Goal: Transaction & Acquisition: Purchase product/service

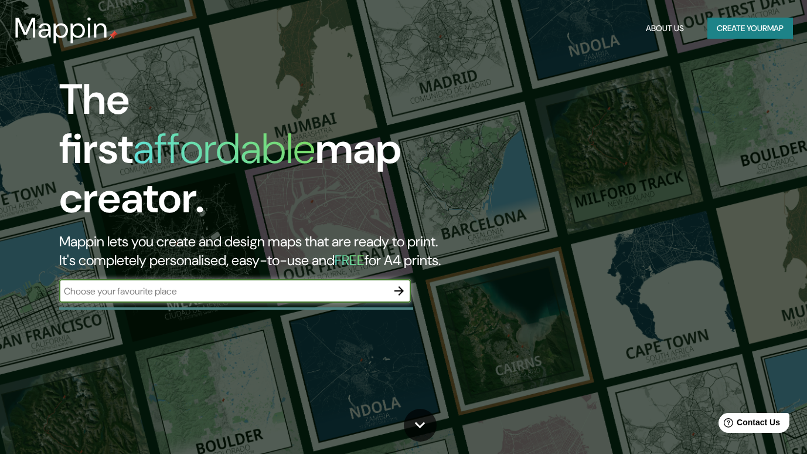
click at [746, 32] on button "Create your map" at bounding box center [750, 29] width 86 height 22
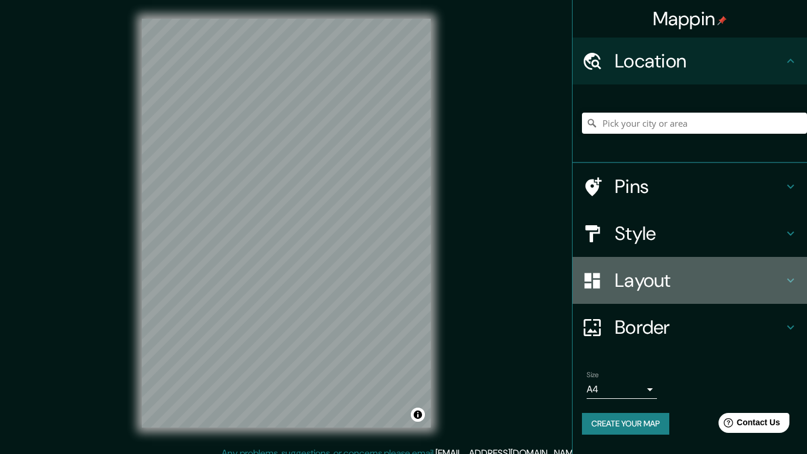
click at [671, 281] on h4 "Layout" at bounding box center [699, 279] width 169 height 23
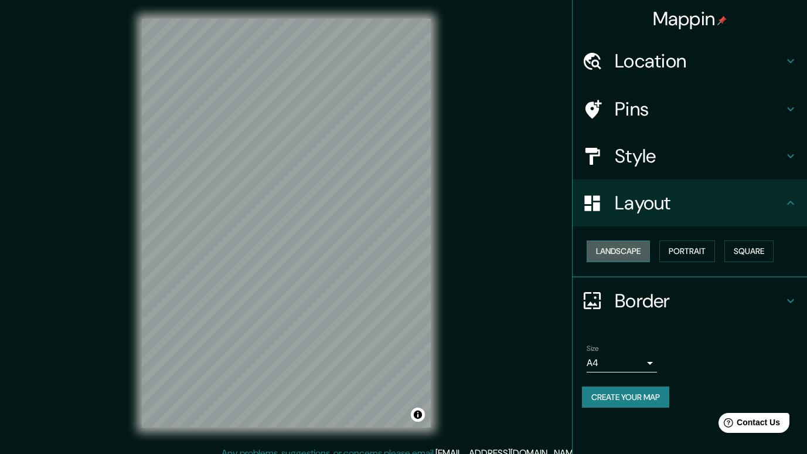
click at [635, 245] on button "Landscape" at bounding box center [618, 251] width 63 height 22
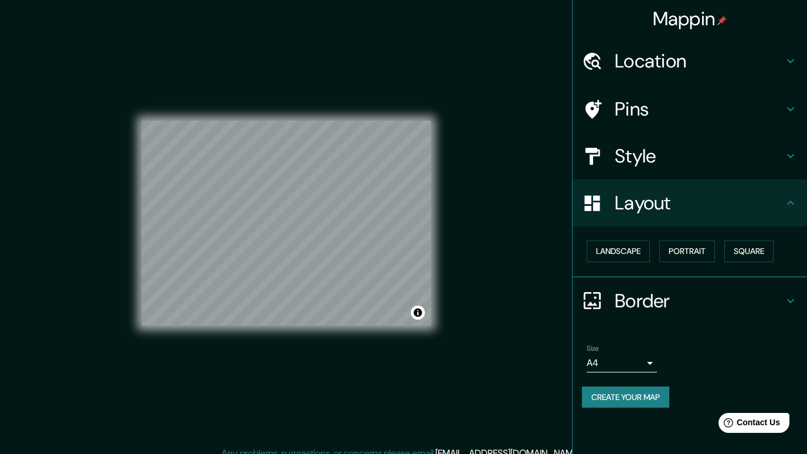
click at [662, 61] on h4 "Location" at bounding box center [699, 60] width 169 height 23
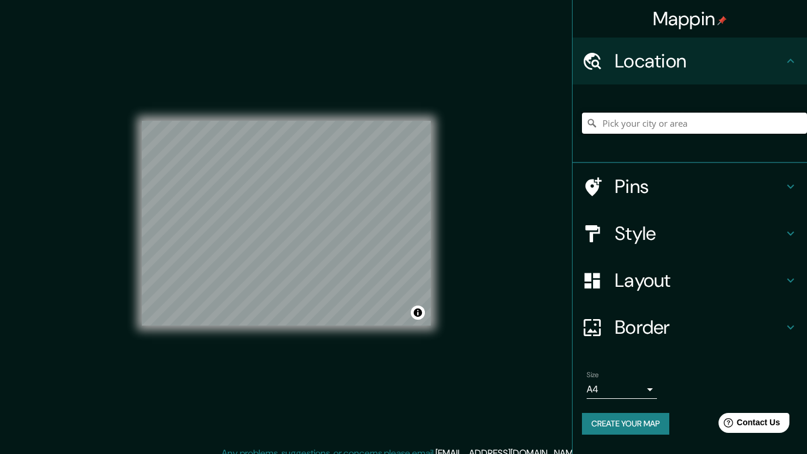
click at [658, 125] on input "Pick your city or area" at bounding box center [694, 123] width 225 height 21
click at [417, 315] on button "Toggle attribution" at bounding box center [418, 312] width 14 height 14
click at [676, 127] on input "Pick your city or area" at bounding box center [694, 123] width 225 height 21
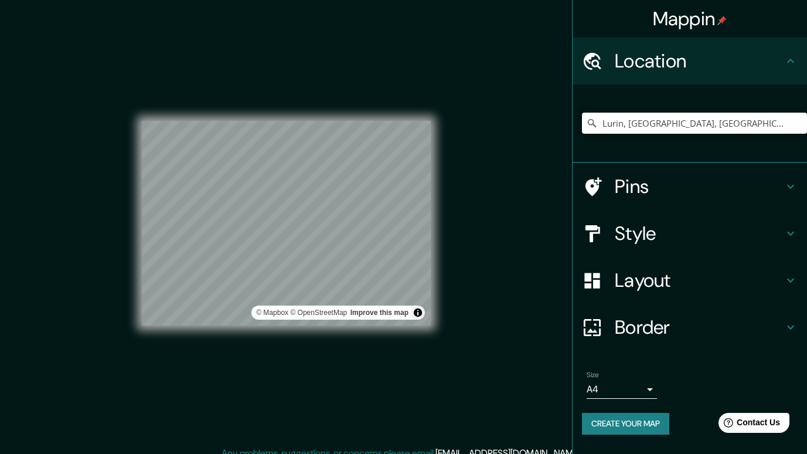
type input "Lurin, [GEOGRAPHIC_DATA], [GEOGRAPHIC_DATA], [GEOGRAPHIC_DATA]"
click at [658, 240] on h4 "Style" at bounding box center [699, 233] width 169 height 23
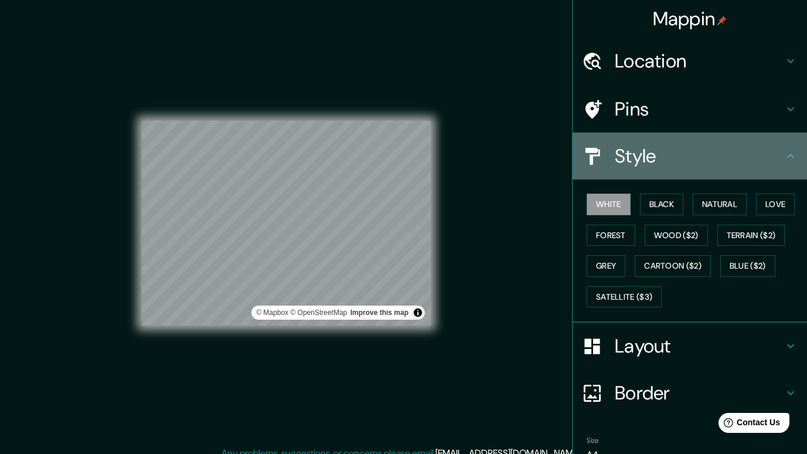
click at [754, 153] on h4 "Style" at bounding box center [699, 155] width 169 height 23
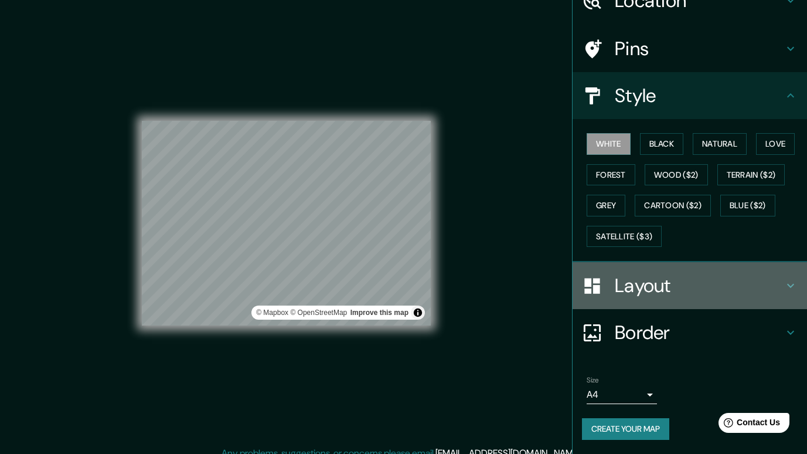
click at [680, 288] on h4 "Layout" at bounding box center [699, 285] width 169 height 23
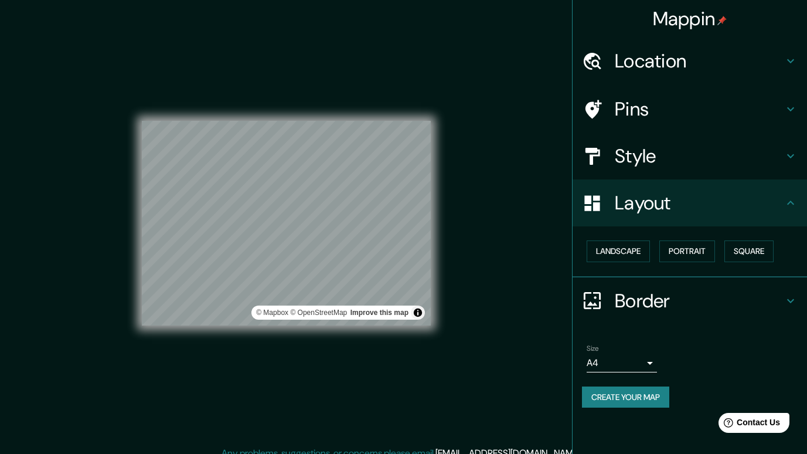
click at [663, 305] on h4 "Border" at bounding box center [699, 300] width 169 height 23
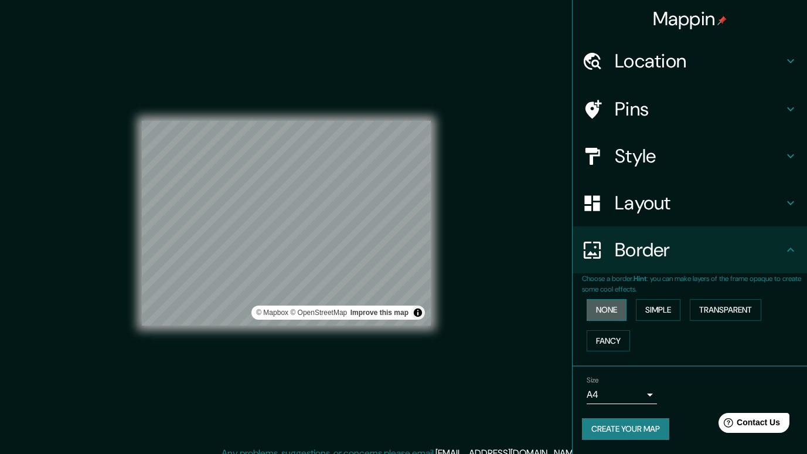
click at [600, 309] on button "None" at bounding box center [607, 310] width 40 height 22
click at [620, 339] on button "Fancy" at bounding box center [608, 341] width 43 height 22
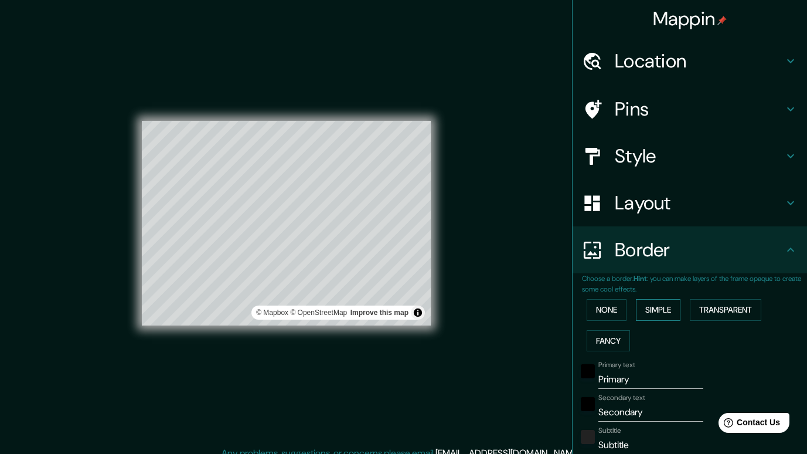
click at [656, 311] on button "Simple" at bounding box center [658, 310] width 45 height 22
click at [696, 311] on button "Transparent" at bounding box center [726, 310] width 72 height 22
click at [597, 311] on button "None" at bounding box center [607, 310] width 40 height 22
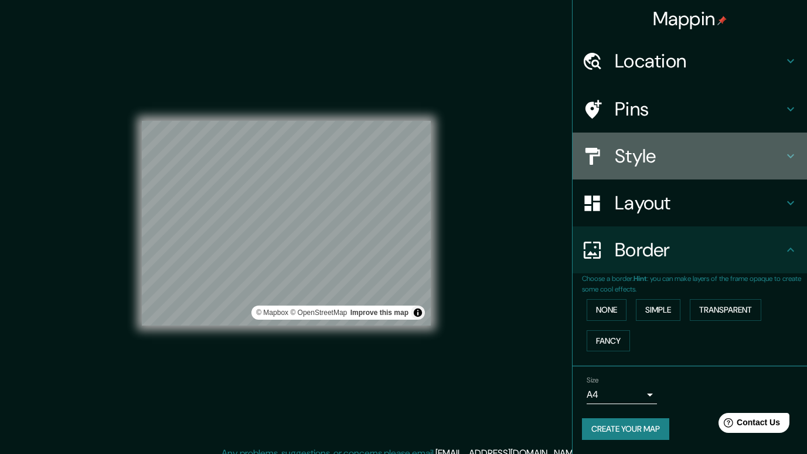
click at [642, 159] on h4 "Style" at bounding box center [699, 155] width 169 height 23
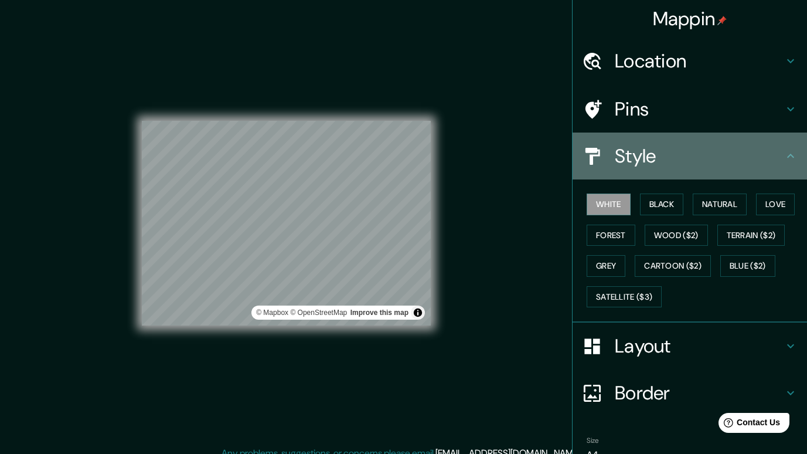
click at [645, 159] on h4 "Style" at bounding box center [699, 155] width 169 height 23
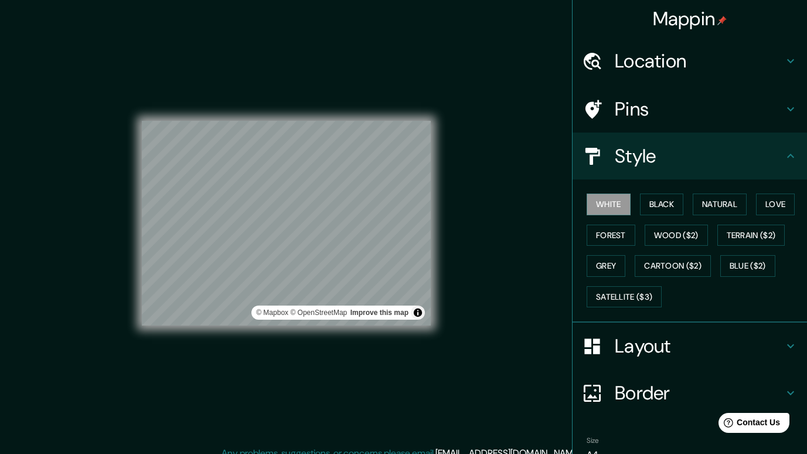
click at [784, 149] on icon at bounding box center [791, 156] width 14 height 14
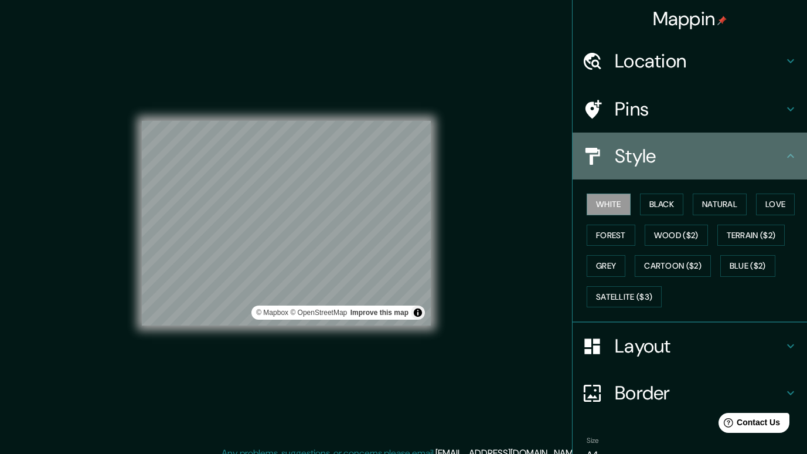
click at [775, 163] on div "Style" at bounding box center [690, 155] width 234 height 47
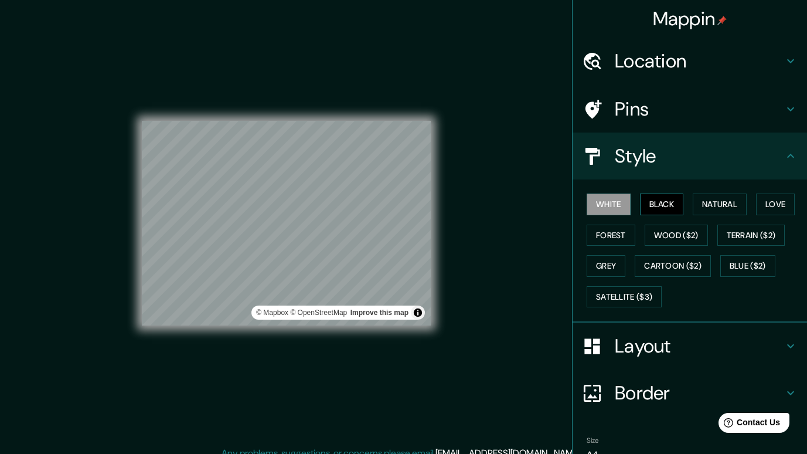
click at [651, 203] on button "Black" at bounding box center [662, 204] width 44 height 22
click at [610, 202] on button "White" at bounding box center [609, 204] width 44 height 22
click at [452, 199] on div "Mappin Location [GEOGRAPHIC_DATA], [GEOGRAPHIC_DATA], [GEOGRAPHIC_DATA], [GEOGR…" at bounding box center [403, 232] width 807 height 465
